Goal: Task Accomplishment & Management: Manage account settings

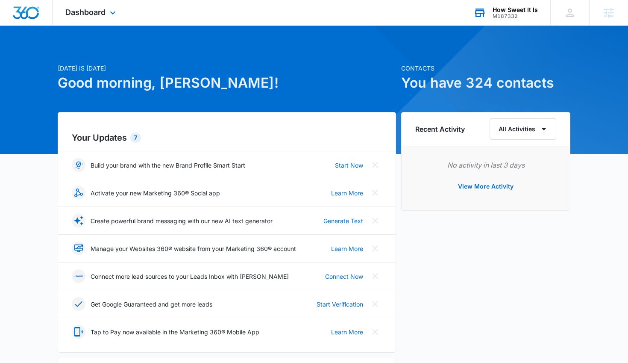
click at [524, 23] on div "How Sweet It Is M187332 Your Accounts View All" at bounding box center [506, 12] width 90 height 25
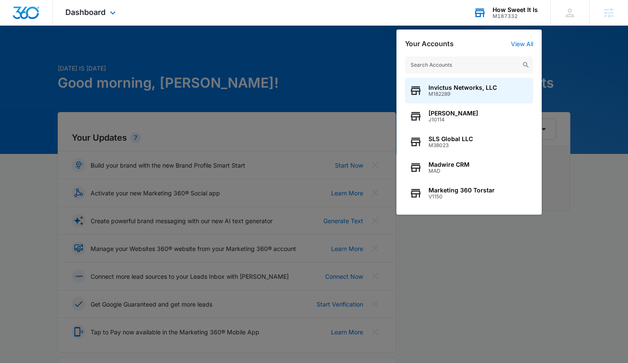
click at [486, 63] on input "text" at bounding box center [469, 64] width 128 height 17
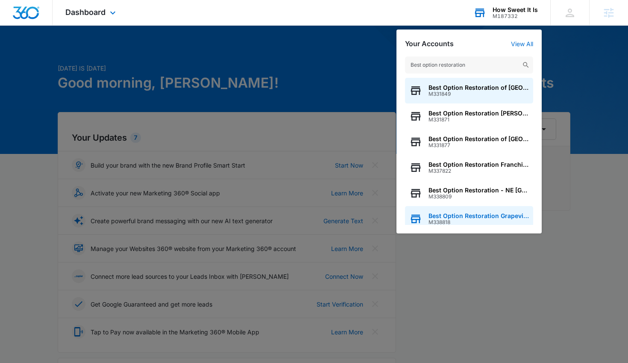
type input "Best option restoration"
click at [480, 223] on span "M338818" at bounding box center [479, 222] width 100 height 6
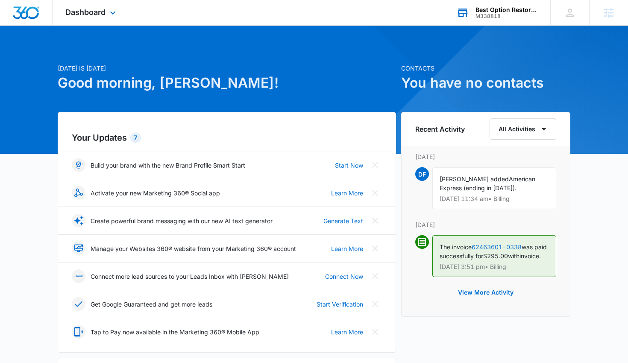
click at [101, 4] on div "Dashboard Apps Reputation Forms CRM Email Social Payments POS Ads Files Brand S…" at bounding box center [92, 12] width 78 height 25
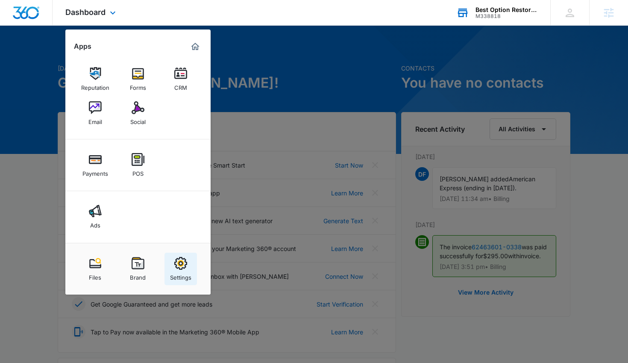
click at [179, 271] on div "Settings" at bounding box center [180, 275] width 21 height 11
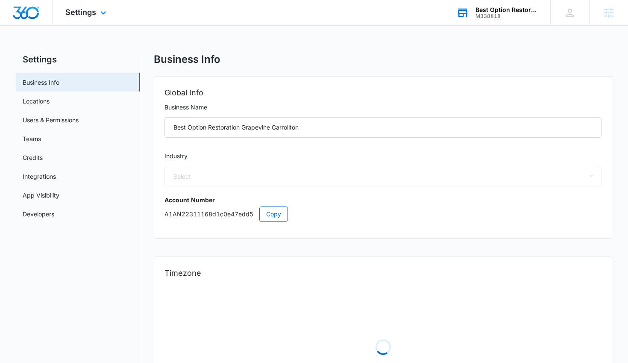
select select "4"
select select "US"
select select "America/[GEOGRAPHIC_DATA]"
click at [79, 119] on link "Users & Permissions" at bounding box center [51, 119] width 56 height 9
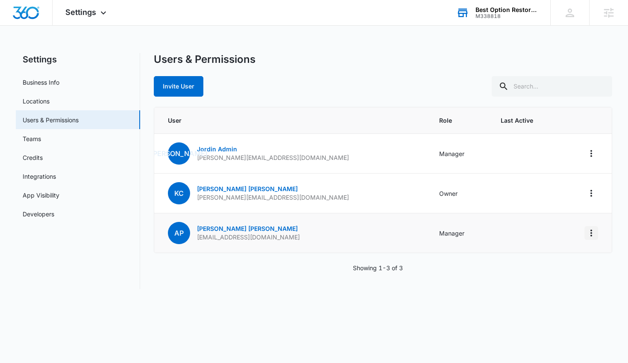
click at [588, 233] on icon "Actions" at bounding box center [592, 233] width 10 height 10
click at [477, 16] on div "M338818" at bounding box center [507, 16] width 62 height 6
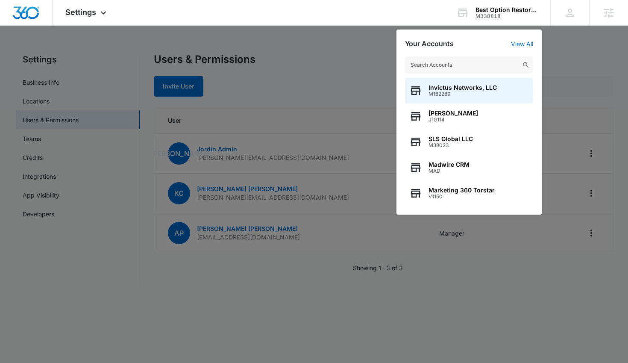
click at [452, 63] on input "text" at bounding box center [469, 64] width 128 height 17
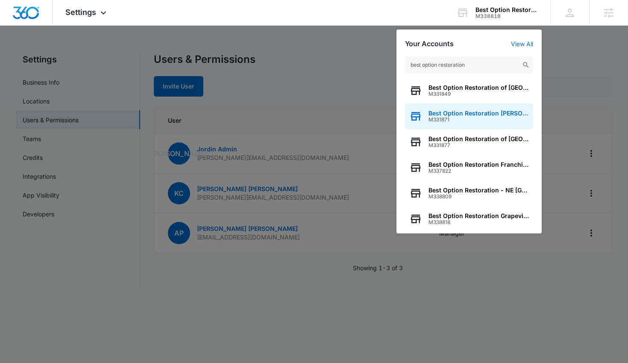
type input "best option restoration"
click at [465, 117] on span "M331871" at bounding box center [479, 120] width 100 height 6
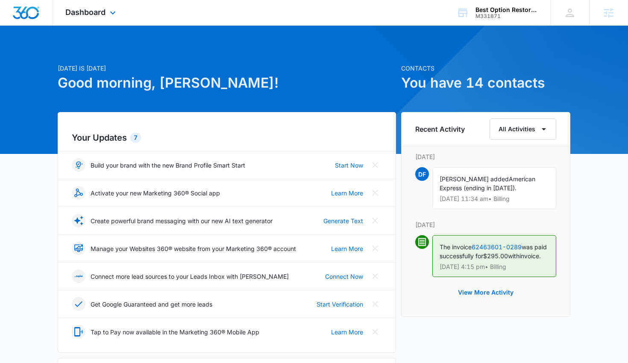
click at [94, 17] on div "Dashboard Apps Reputation Forms CRM Email Social Payments POS Ads Intelligence …" at bounding box center [92, 12] width 78 height 25
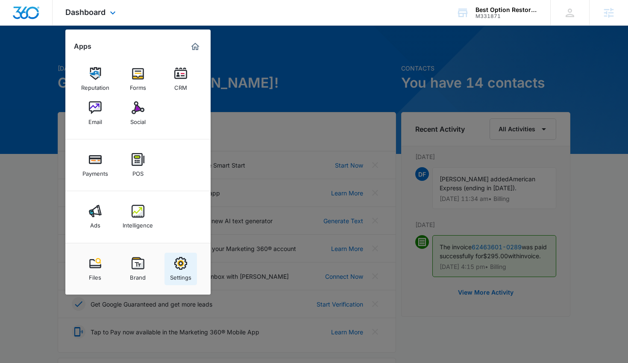
click at [183, 271] on div "Settings" at bounding box center [180, 275] width 21 height 11
select select "4"
select select "US"
select select "America/[GEOGRAPHIC_DATA]"
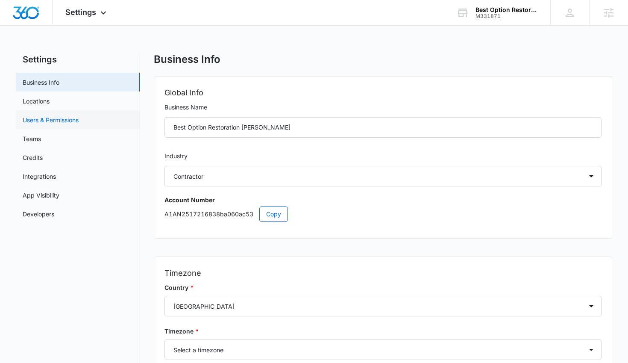
click at [53, 115] on link "Users & Permissions" at bounding box center [51, 119] width 56 height 9
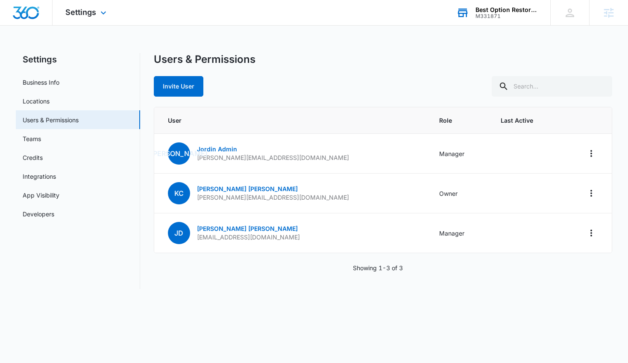
click at [492, 14] on div "M331871" at bounding box center [507, 16] width 62 height 6
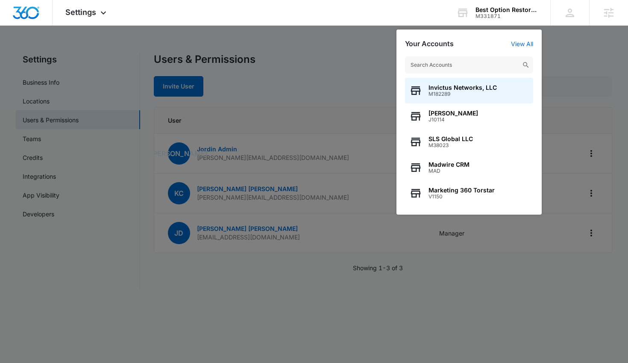
click at [442, 65] on input "text" at bounding box center [469, 64] width 128 height 17
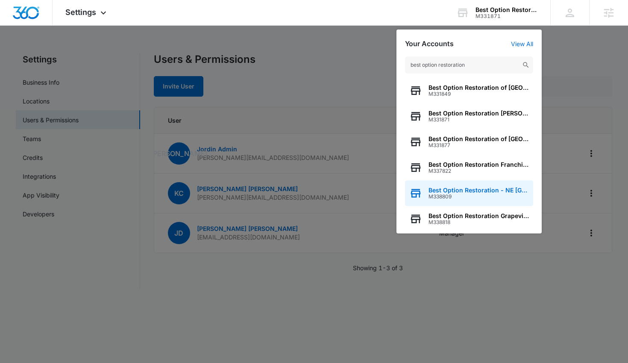
type input "best option restoration"
click at [463, 189] on span "Best Option Restoration - NE [GEOGRAPHIC_DATA]" at bounding box center [479, 190] width 100 height 7
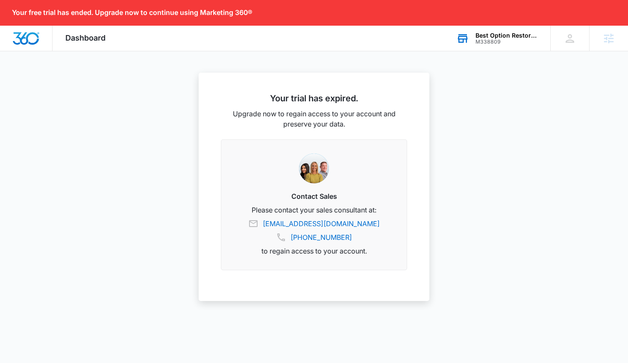
click at [484, 44] on div "M338809" at bounding box center [507, 42] width 62 height 6
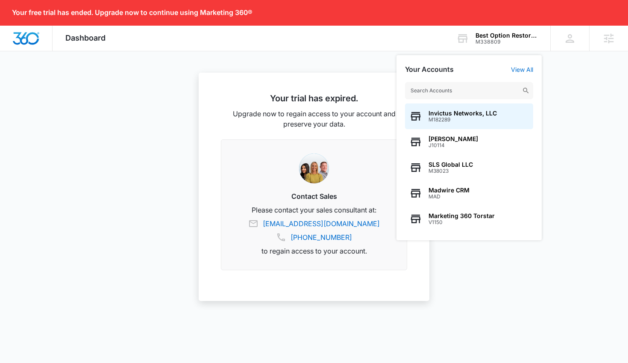
click at [455, 85] on input "text" at bounding box center [469, 90] width 128 height 17
click at [442, 95] on input "text" at bounding box center [469, 90] width 128 height 17
paste input "Best Option Restoration - NE [GEOGRAPHIC_DATA]"
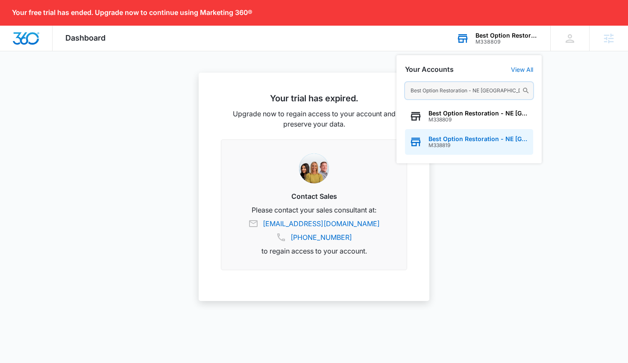
type input "Best Option Restoration - NE [GEOGRAPHIC_DATA]"
click at [458, 151] on div "Best Option Restoration - NE Denver M338819" at bounding box center [469, 142] width 128 height 26
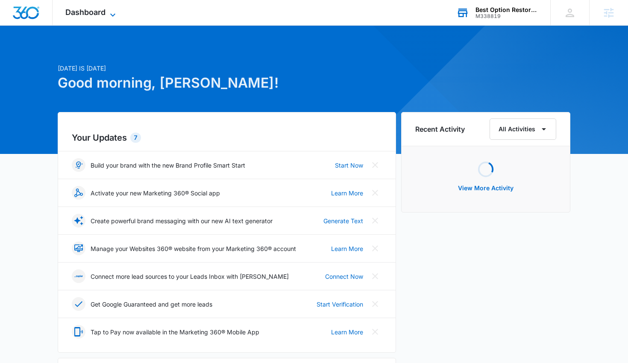
click at [89, 16] on span "Dashboard" at bounding box center [85, 12] width 40 height 9
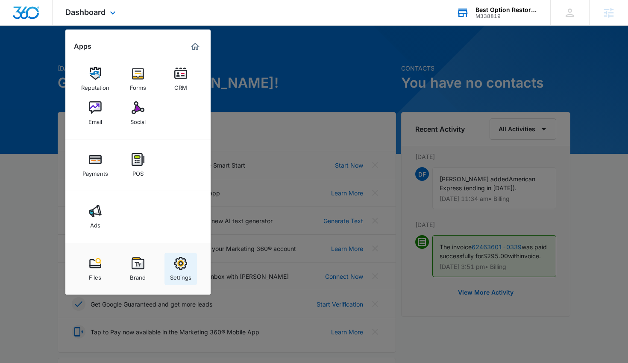
click at [185, 275] on div "Settings" at bounding box center [180, 275] width 21 height 11
select select "4"
select select "US"
select select "America/[GEOGRAPHIC_DATA]"
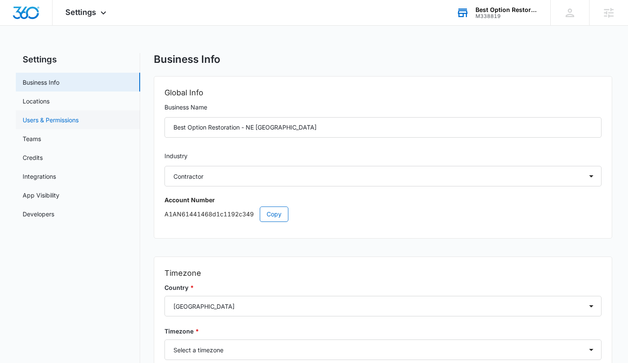
click at [79, 121] on link "Users & Permissions" at bounding box center [51, 119] width 56 height 9
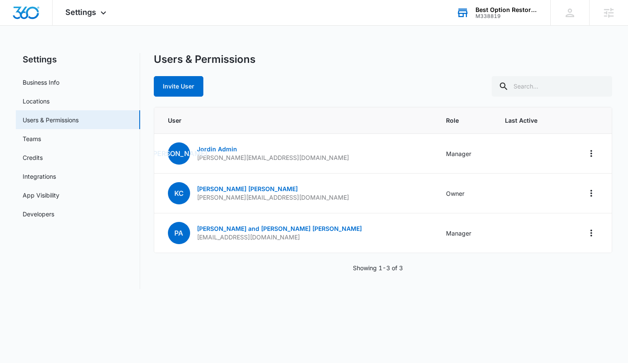
click at [486, 6] on div "Best Option Restoration - NE [GEOGRAPHIC_DATA]" at bounding box center [507, 9] width 62 height 7
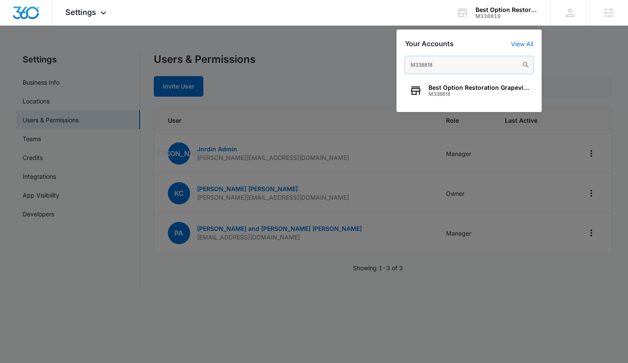
type input "M338818"
click at [457, 88] on span "Best Option Restoration Grapevine Carrollton" at bounding box center [479, 87] width 100 height 7
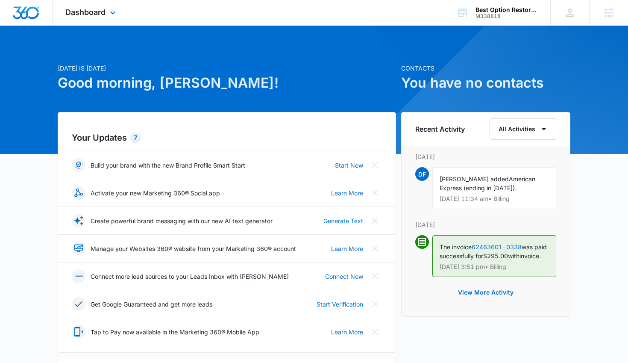
click at [115, 19] on div "Dashboard Apps Reputation Forms CRM Email Social Payments POS Ads Files Brand S…" at bounding box center [92, 12] width 78 height 25
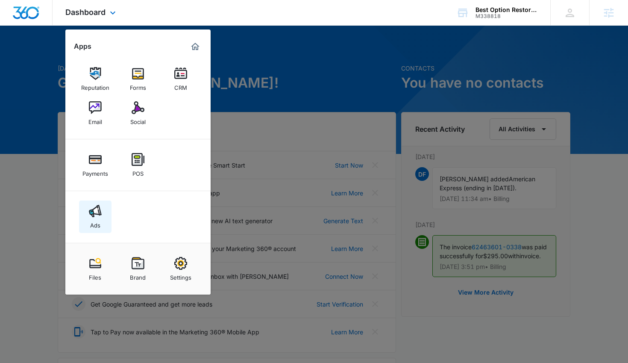
click at [95, 222] on div "Ads" at bounding box center [95, 223] width 10 height 11
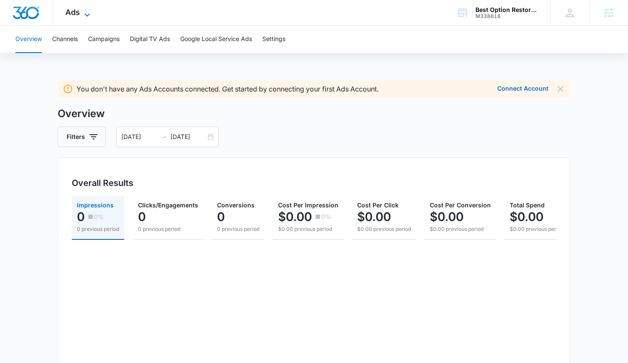
click at [70, 12] on span "Ads" at bounding box center [72, 12] width 15 height 9
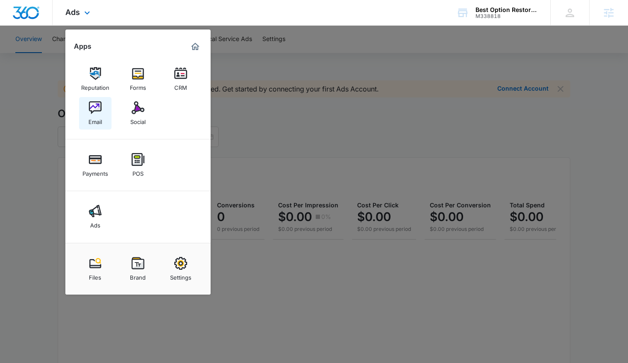
click at [97, 104] on img at bounding box center [95, 107] width 13 height 13
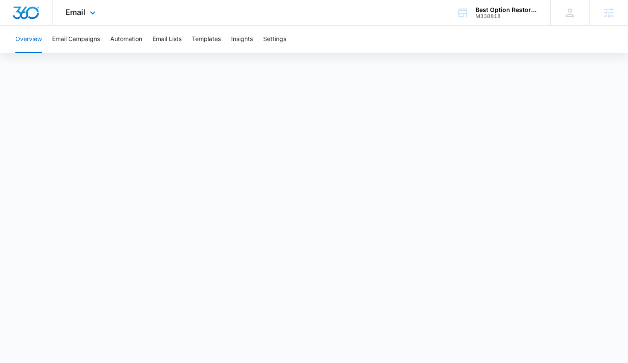
click at [74, 17] on div "Email Apps Reputation Forms CRM Email Social Payments POS Ads Files Brand Setti…" at bounding box center [82, 12] width 58 height 25
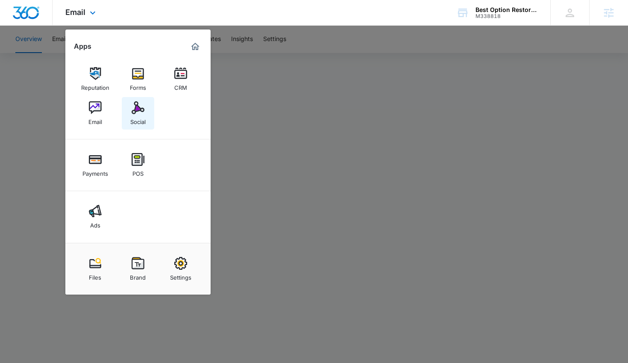
click at [142, 111] on img at bounding box center [138, 107] width 13 height 13
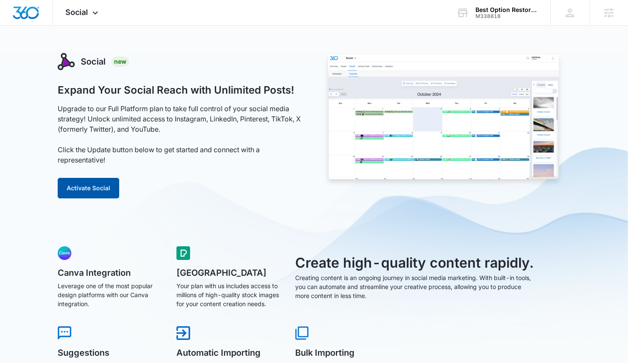
click at [104, 187] on button "Activate Social" at bounding box center [89, 188] width 62 height 21
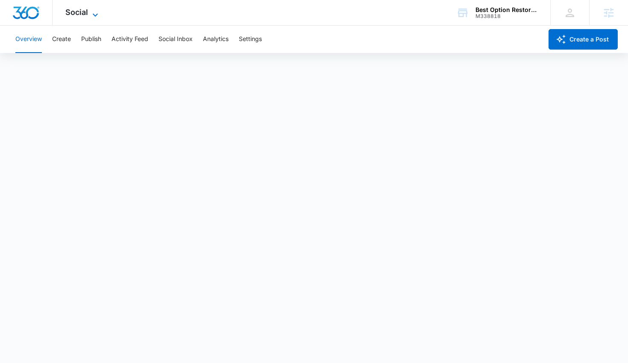
click at [76, 12] on span "Social" at bounding box center [76, 12] width 23 height 9
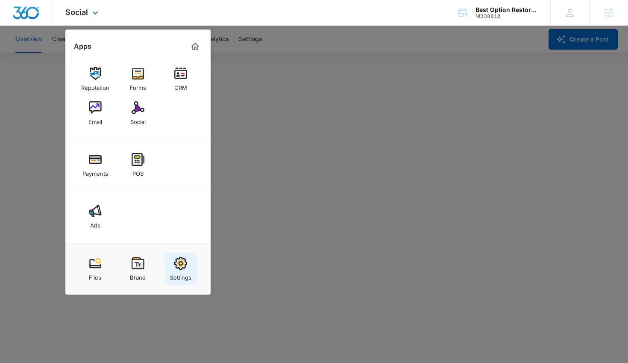
click at [190, 271] on div "Settings" at bounding box center [180, 275] width 21 height 11
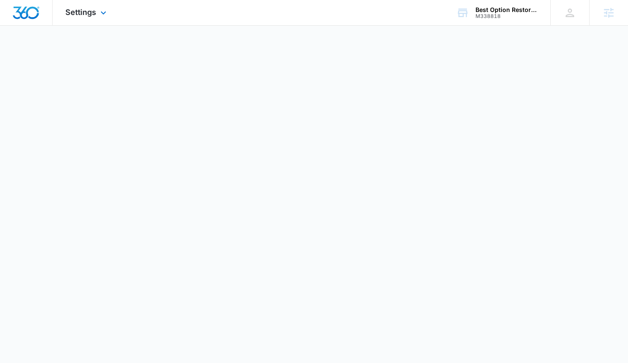
select select "4"
select select "US"
select select "America/[GEOGRAPHIC_DATA]"
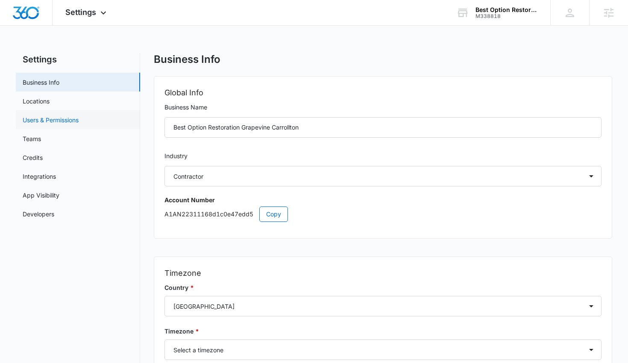
click at [53, 120] on link "Users & Permissions" at bounding box center [51, 119] width 56 height 9
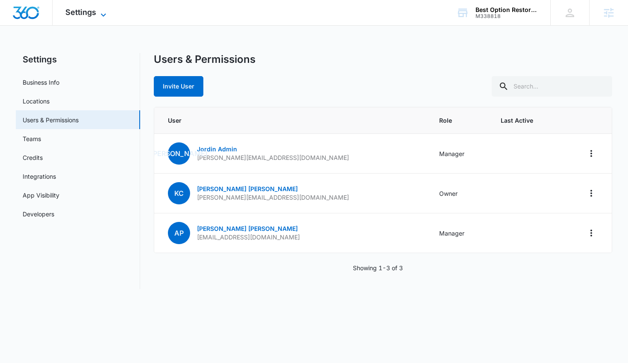
click at [84, 12] on span "Settings" at bounding box center [80, 12] width 31 height 9
